Goal: Information Seeking & Learning: Learn about a topic

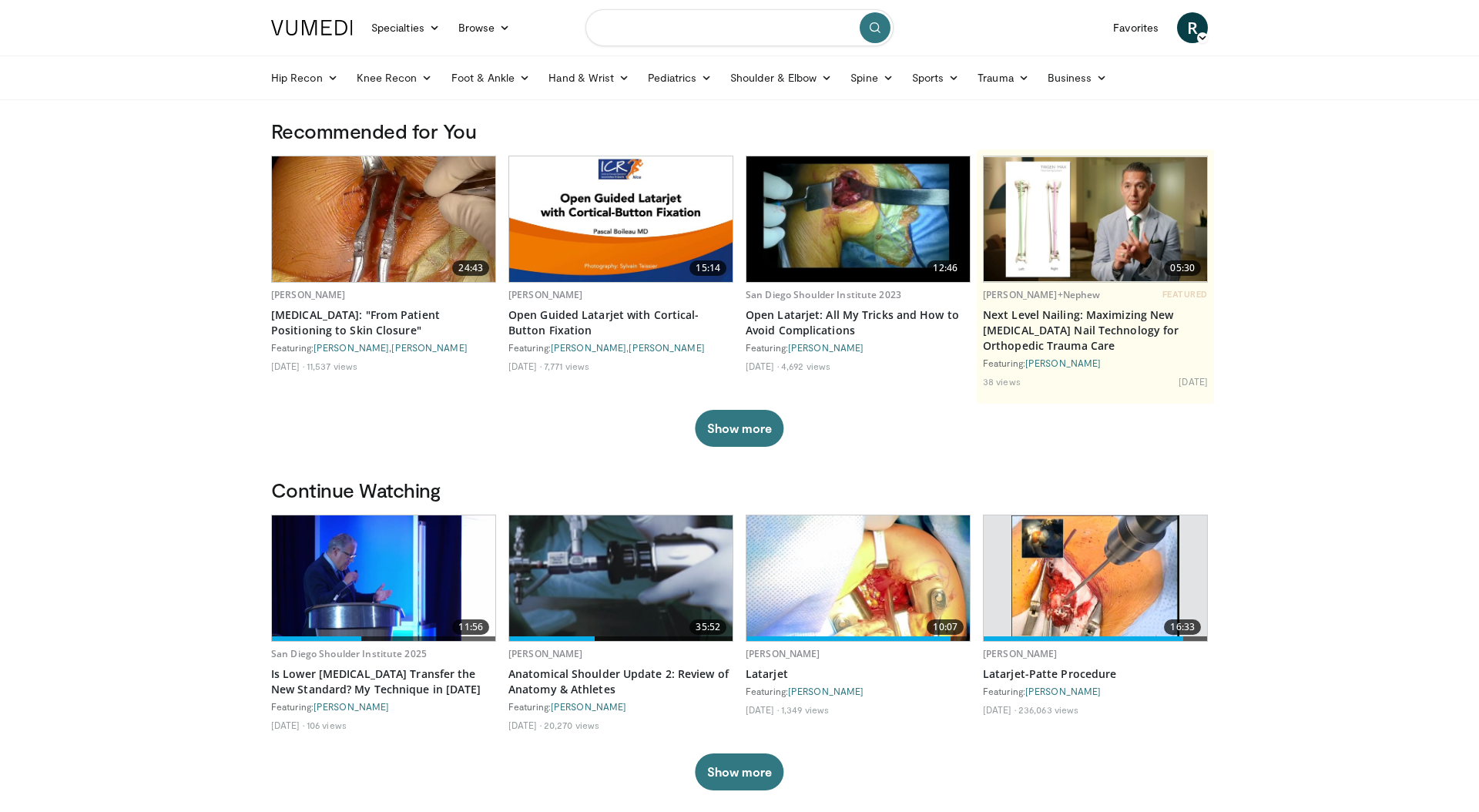
click at [673, 35] on input "Search topics, interventions" at bounding box center [740, 28] width 308 height 37
type input "**********"
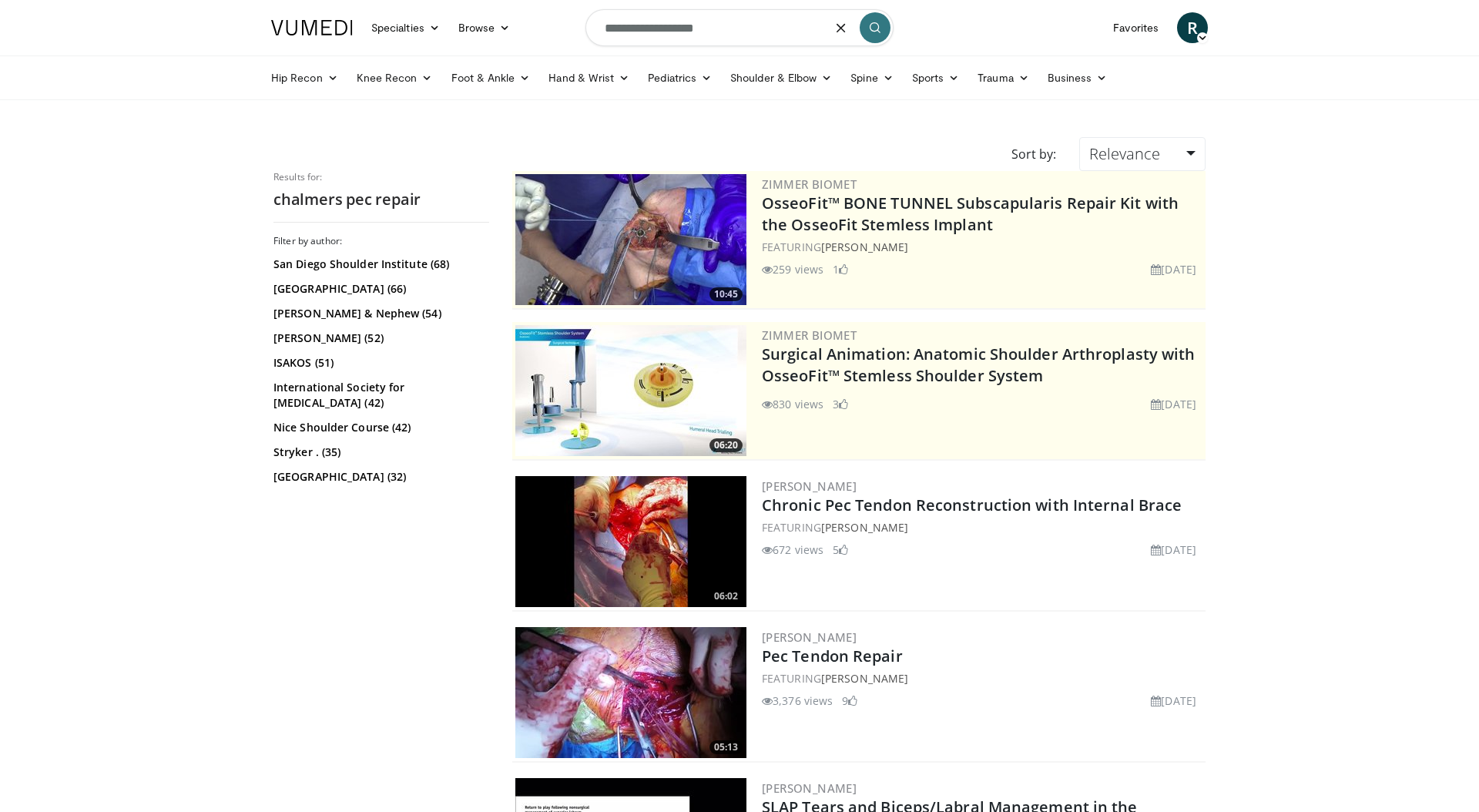
click at [681, 30] on input "**********" at bounding box center [740, 28] width 308 height 37
type input "**********"
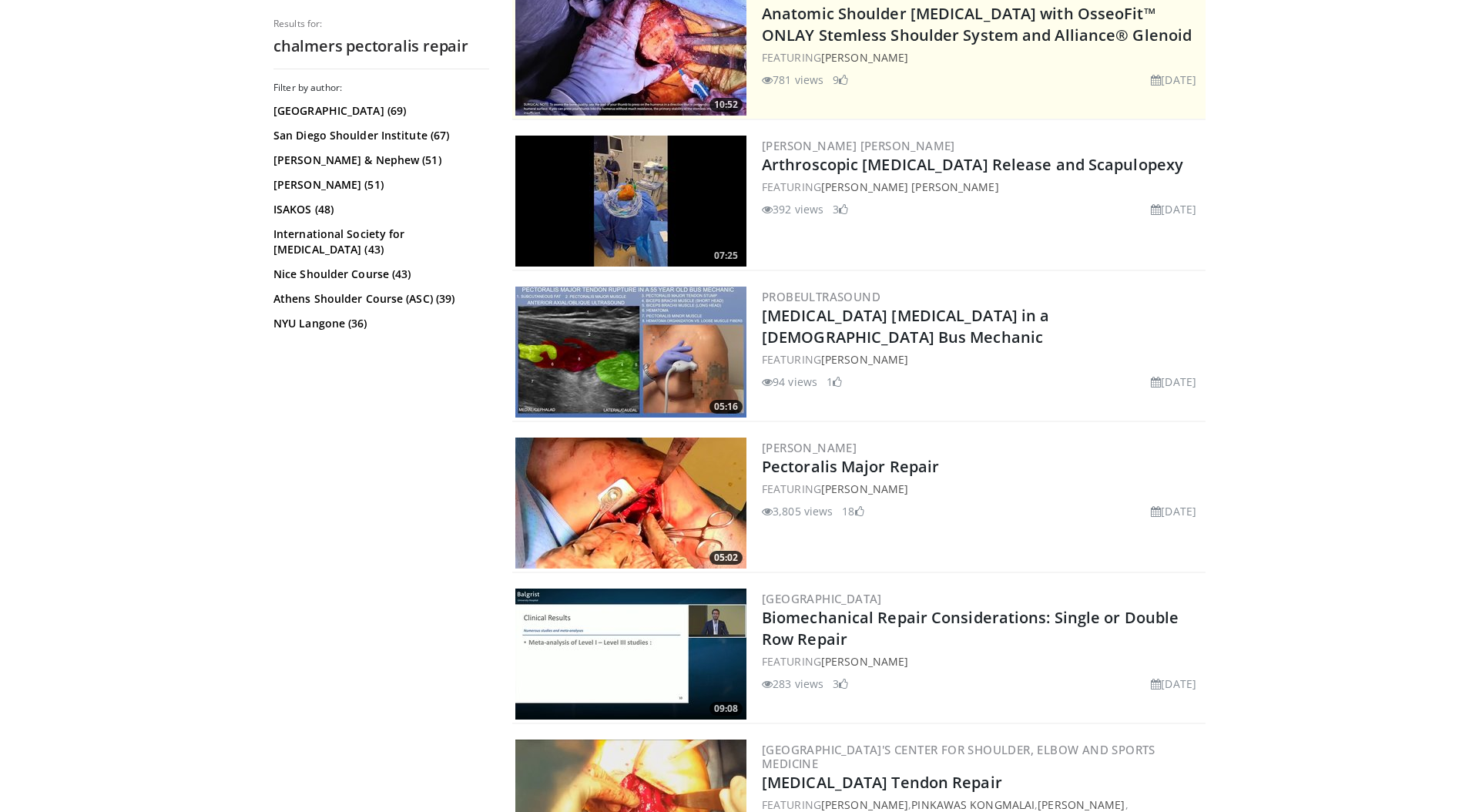
scroll to position [343, 0]
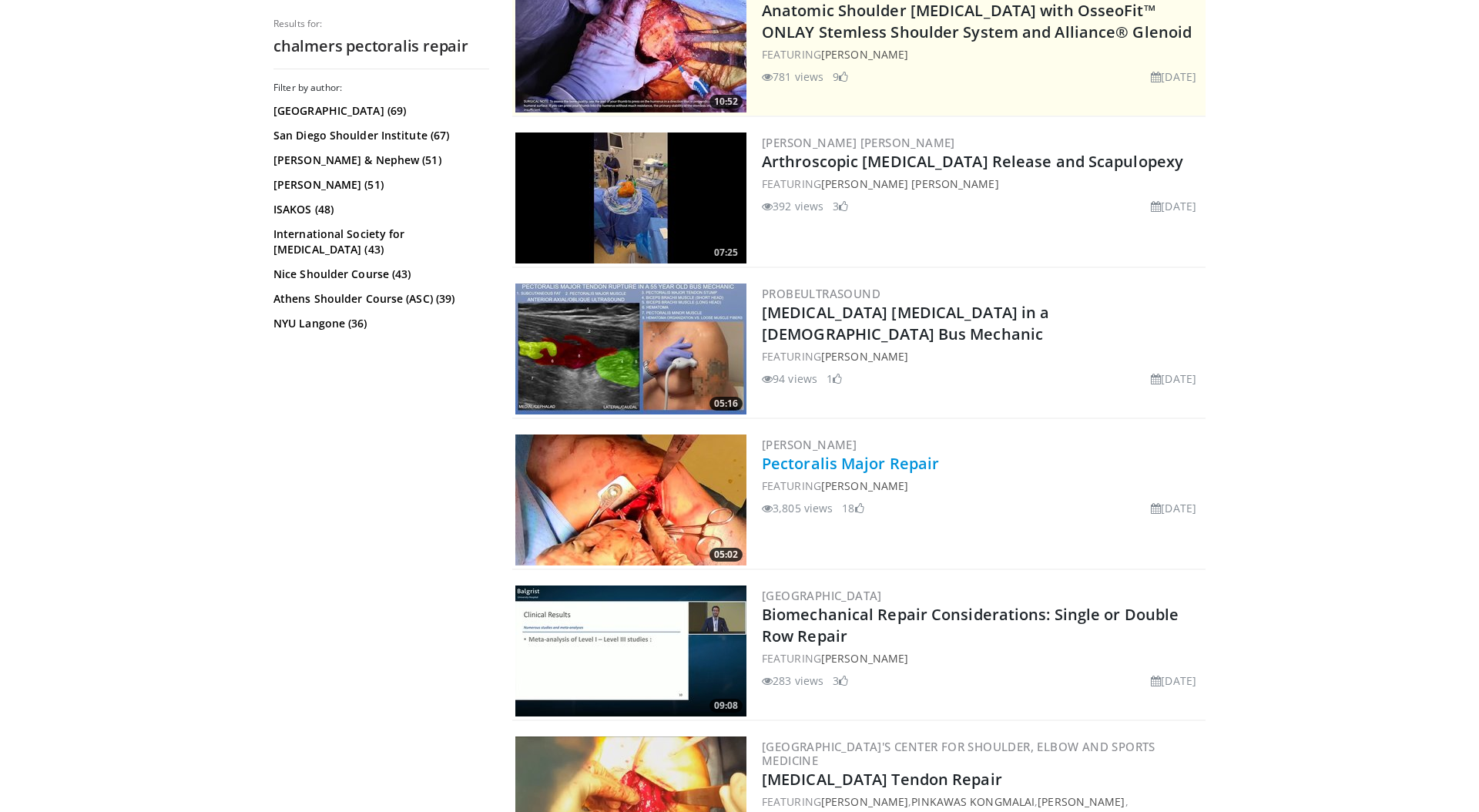
click at [886, 462] on link "Pectoralis Major Repair" at bounding box center [850, 464] width 177 height 21
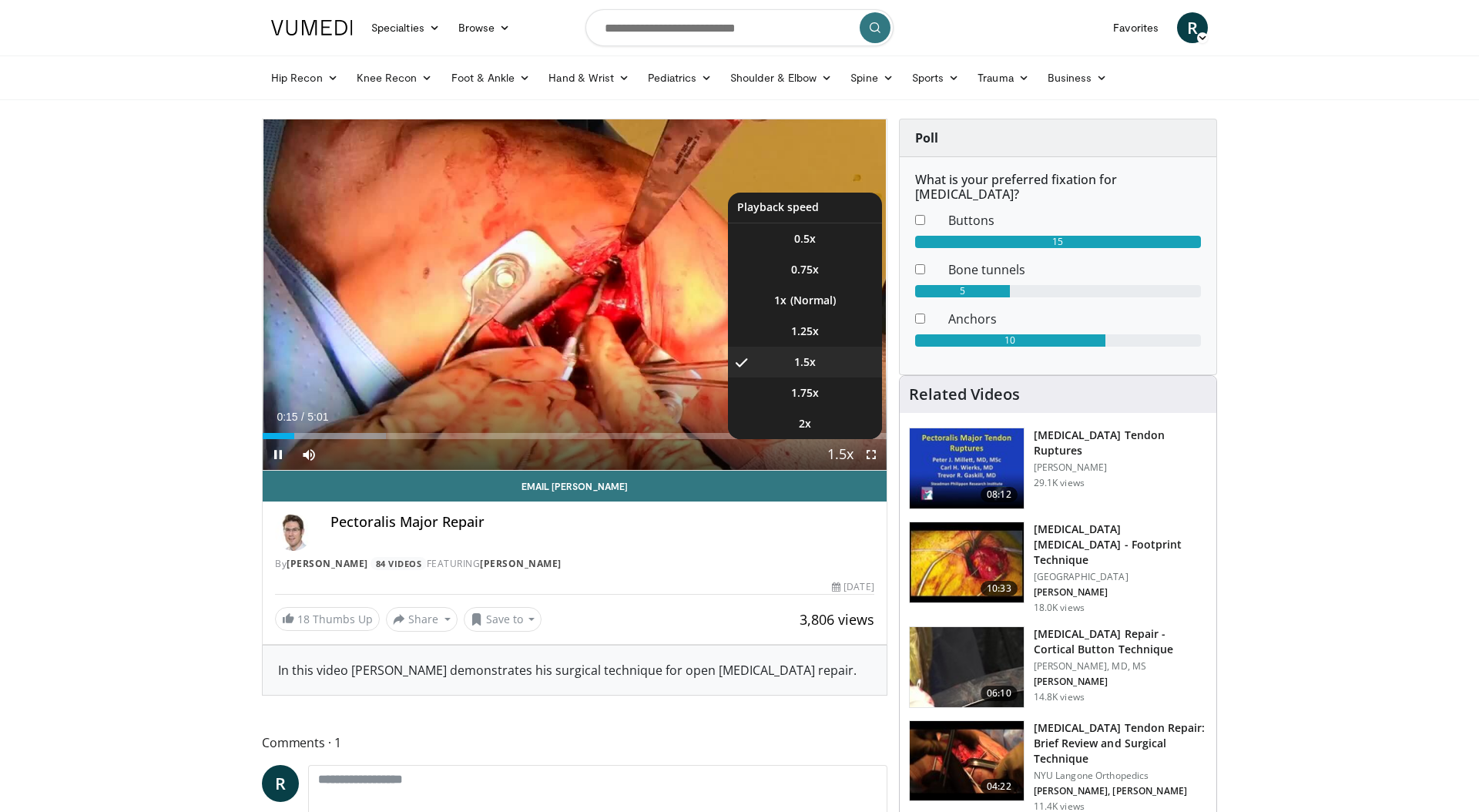
click at [841, 455] on span "Video Player" at bounding box center [840, 456] width 22 height 31
click at [841, 457] on span "Video Player" at bounding box center [840, 456] width 22 height 31
click at [820, 328] on li "1.25x" at bounding box center [805, 331] width 154 height 31
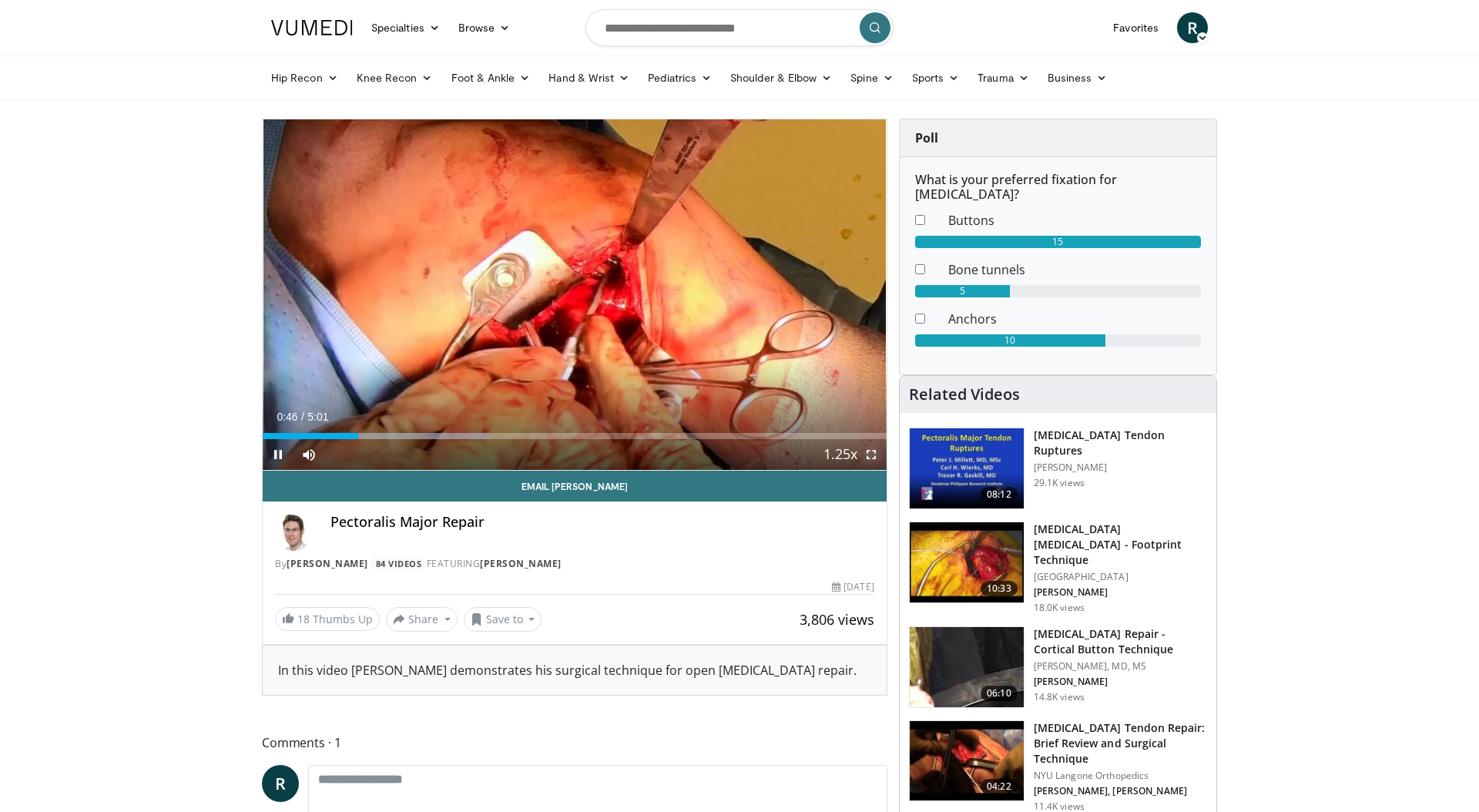
click at [872, 454] on span "Video Player" at bounding box center [872, 455] width 31 height 31
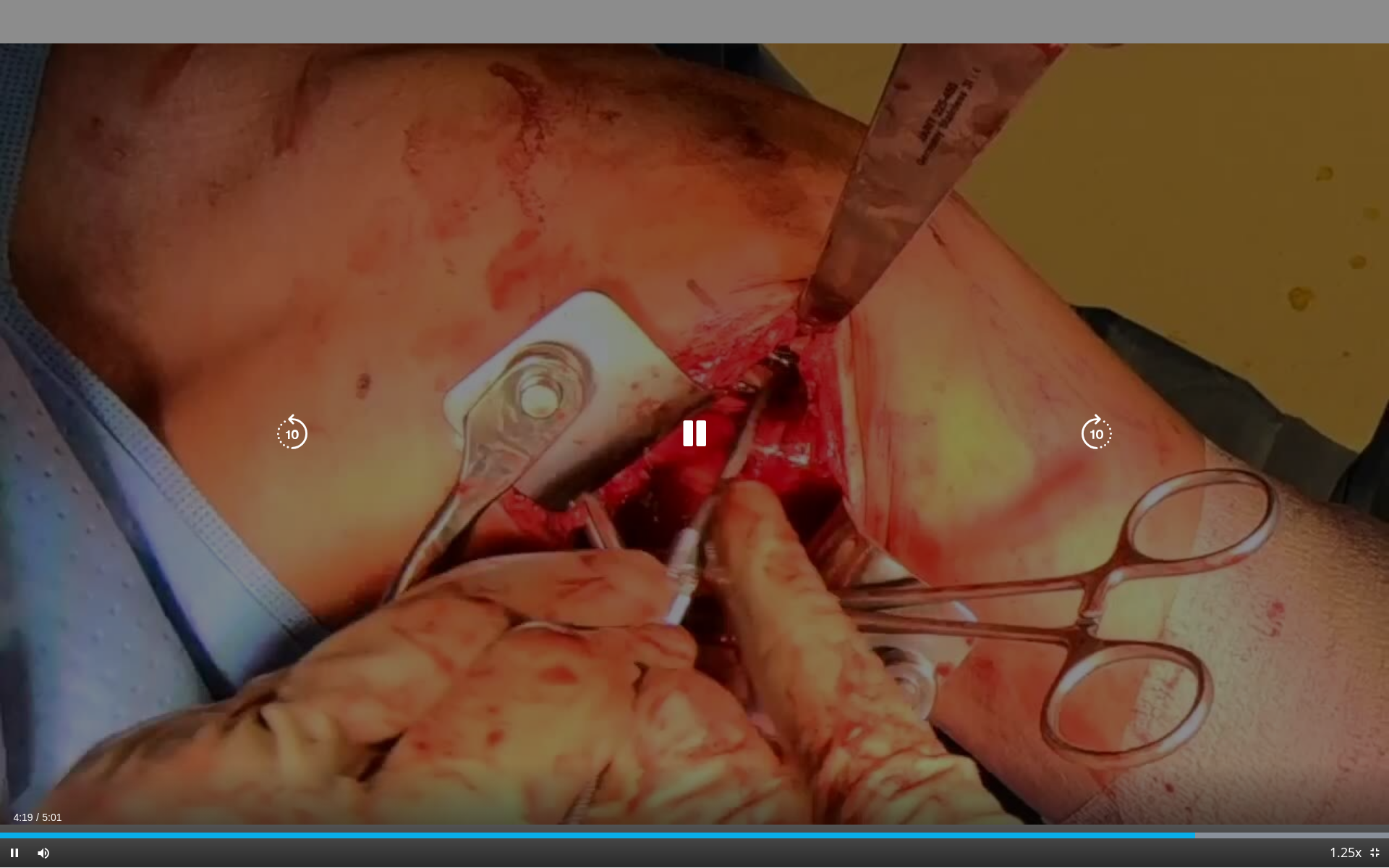
click at [694, 437] on icon "Video Player" at bounding box center [694, 434] width 41 height 41
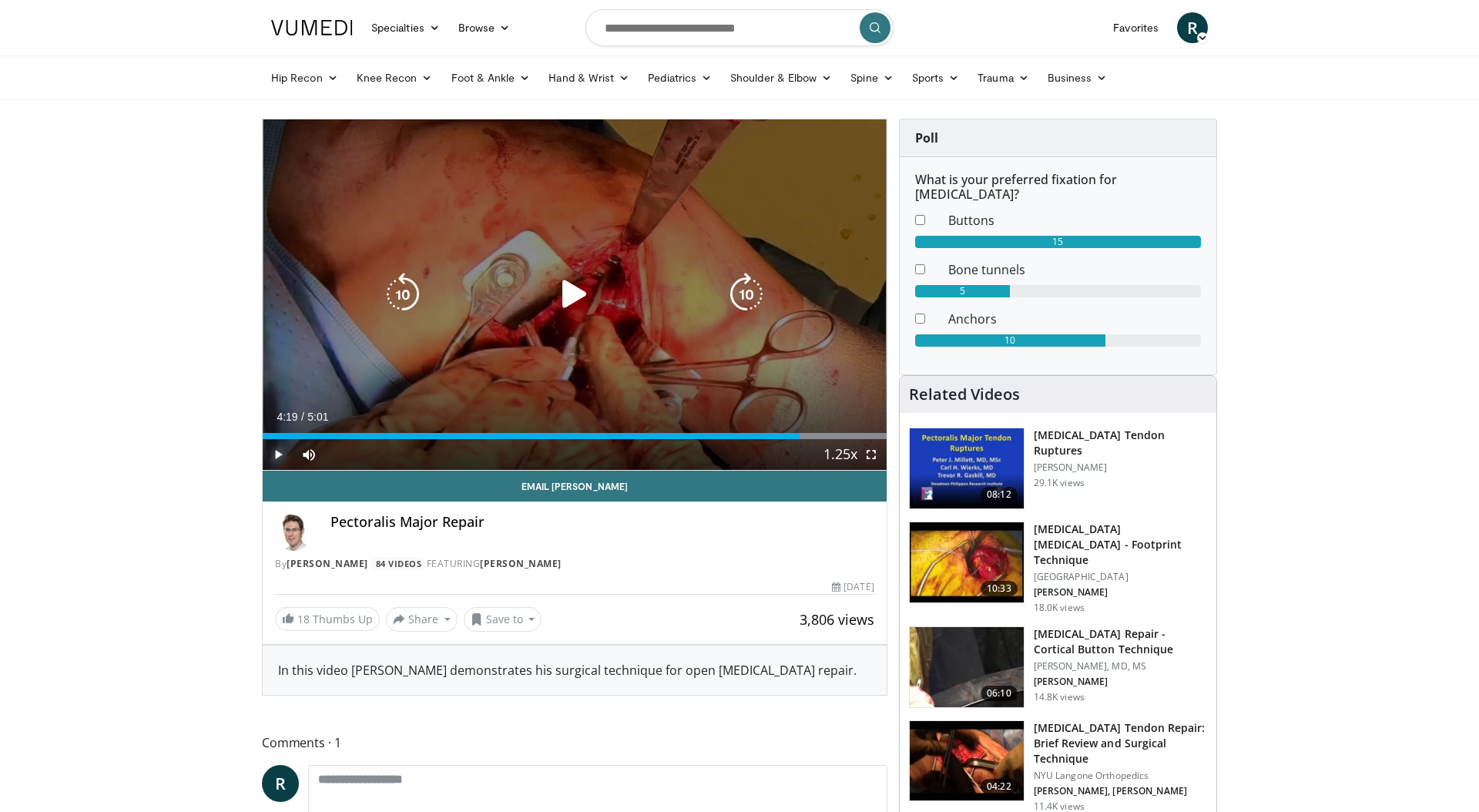
click at [281, 451] on span "Video Player" at bounding box center [279, 455] width 31 height 31
click at [574, 300] on icon "Video Player" at bounding box center [575, 294] width 43 height 43
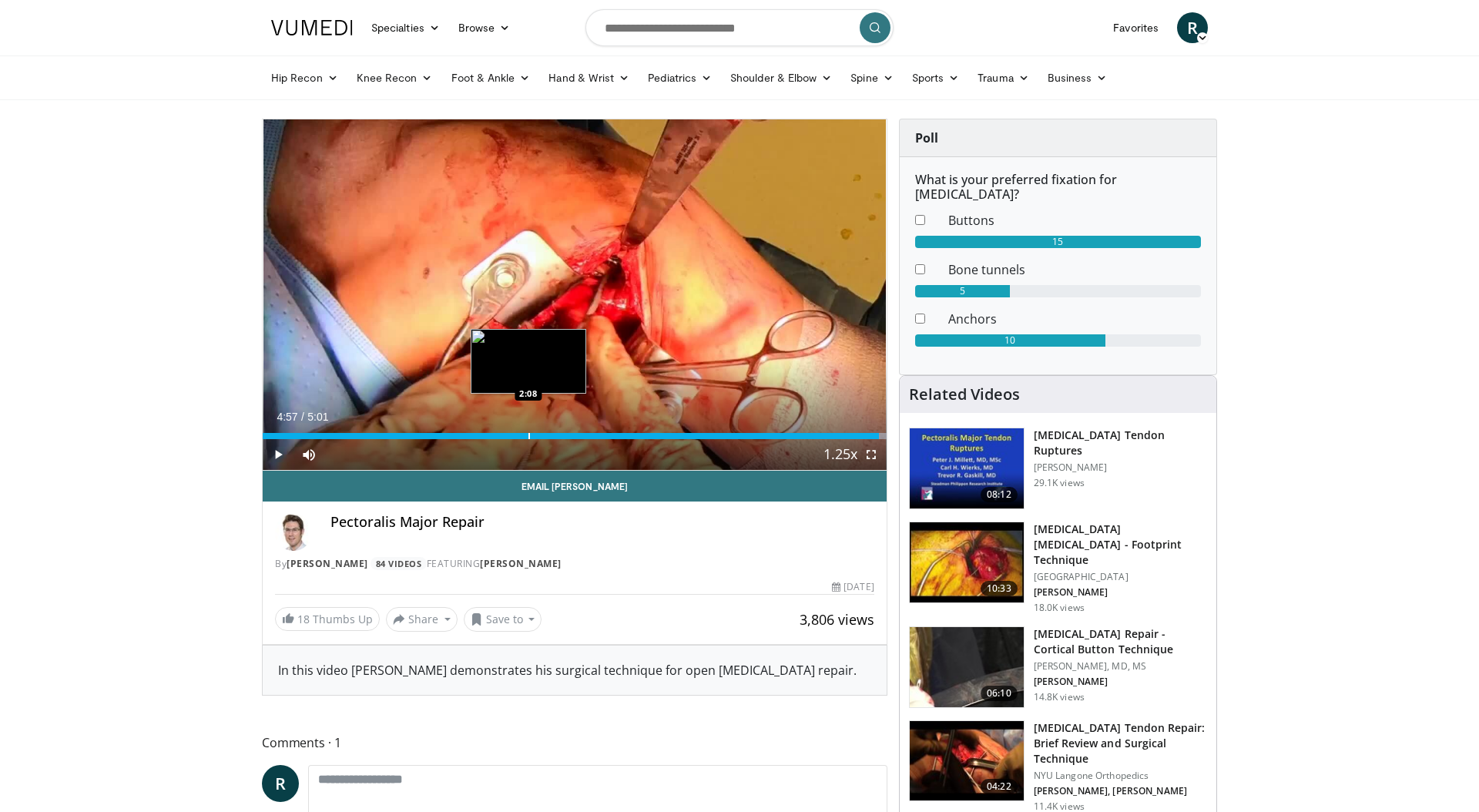
click at [528, 435] on div "Progress Bar" at bounding box center [529, 436] width 2 height 6
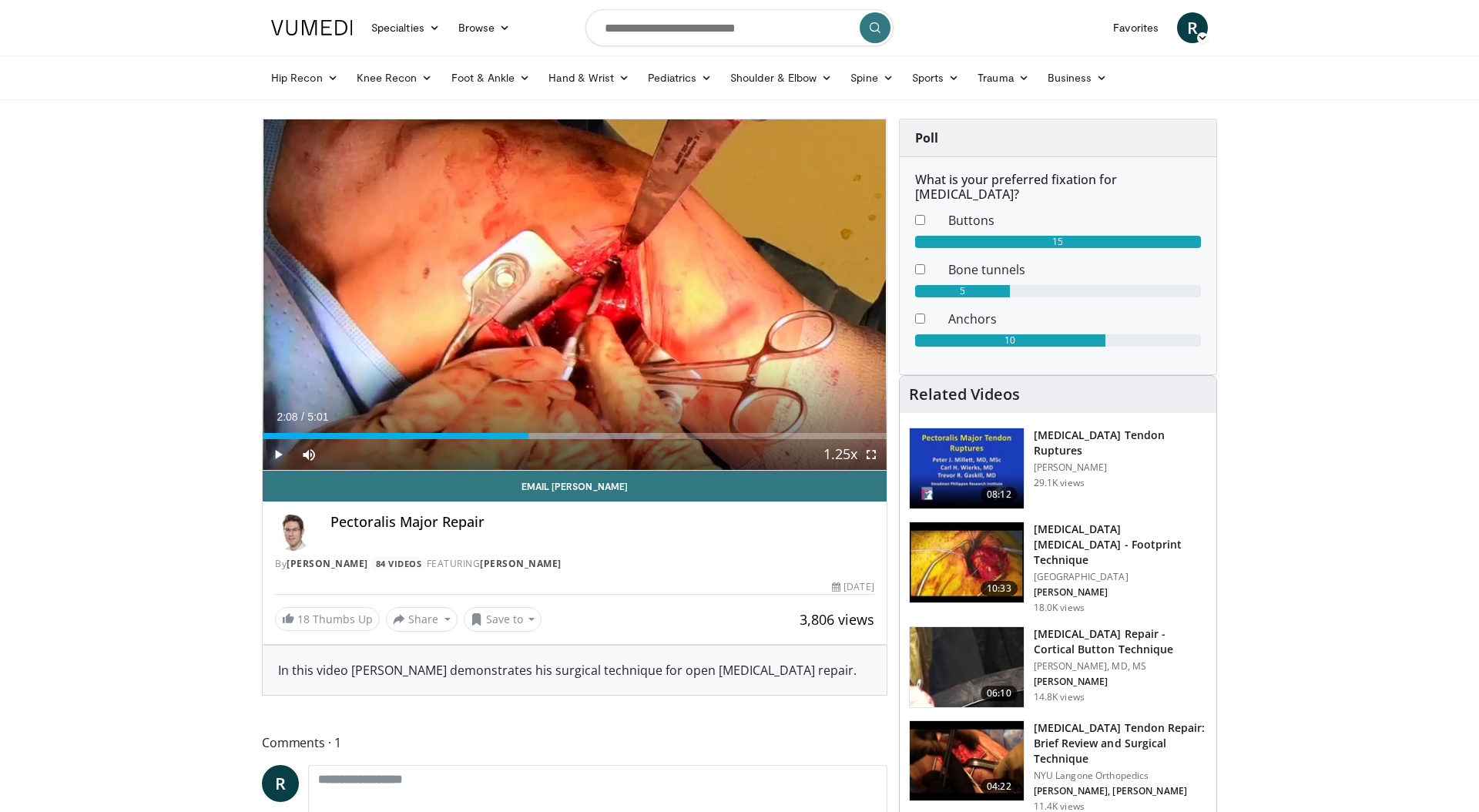
click at [279, 456] on span "Video Player" at bounding box center [279, 455] width 31 height 31
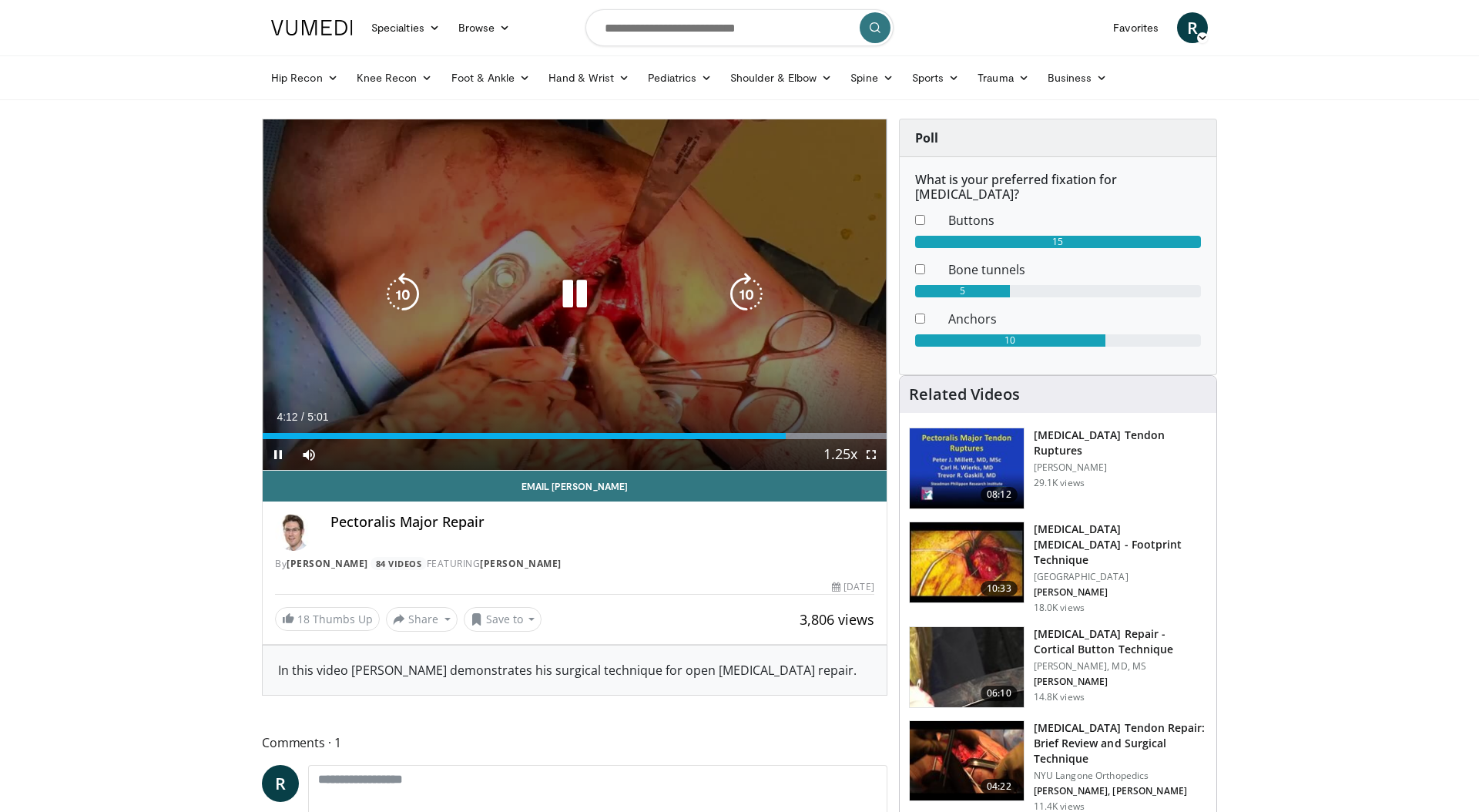
click at [575, 299] on icon "Video Player" at bounding box center [575, 294] width 43 height 43
click at [405, 292] on icon "Video Player" at bounding box center [403, 294] width 43 height 43
click at [573, 285] on icon "Video Player" at bounding box center [575, 294] width 43 height 43
click at [571, 290] on icon "Video Player" at bounding box center [575, 294] width 43 height 43
